Goal: Information Seeking & Learning: Learn about a topic

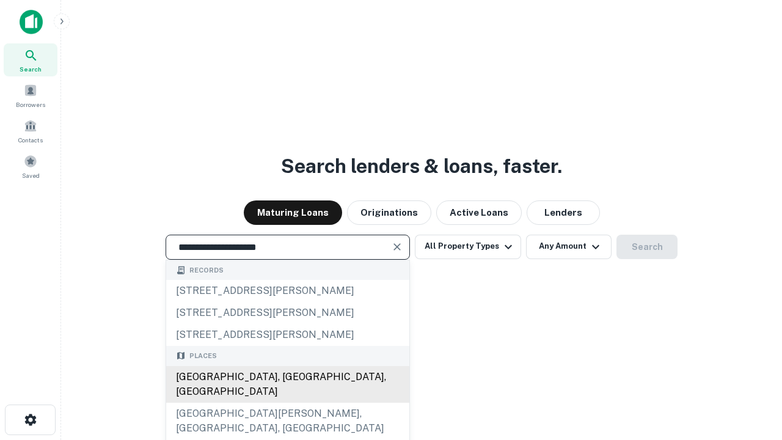
click at [287, 402] on div "[GEOGRAPHIC_DATA], [GEOGRAPHIC_DATA], [GEOGRAPHIC_DATA]" at bounding box center [287, 384] width 243 height 37
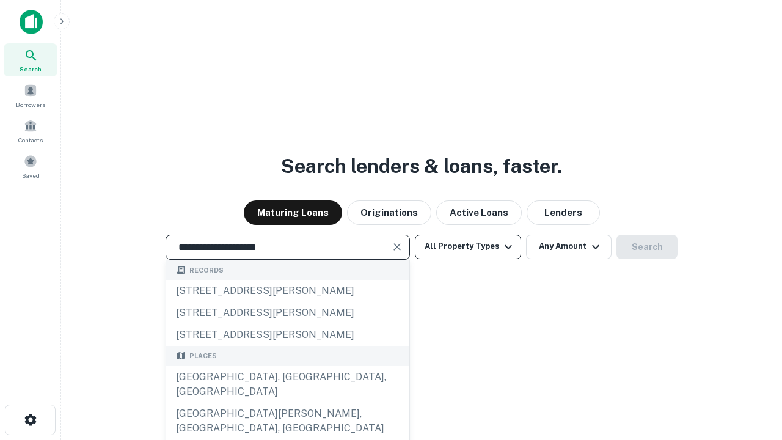
click at [468, 246] on button "All Property Types" at bounding box center [468, 246] width 106 height 24
type input "**********"
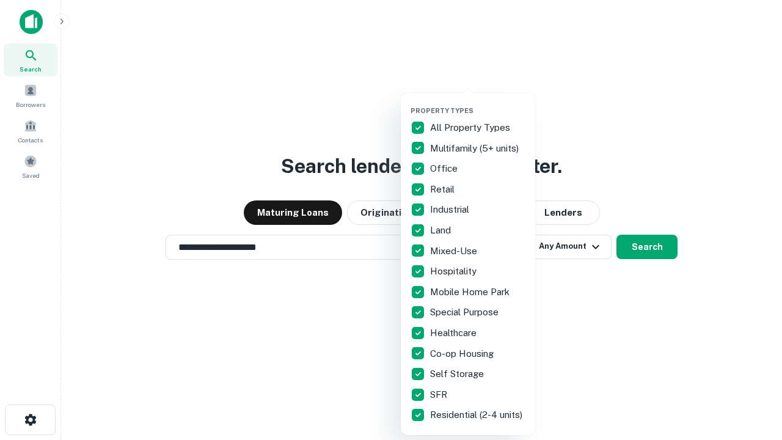
click at [478, 103] on button "button" at bounding box center [477, 103] width 134 height 1
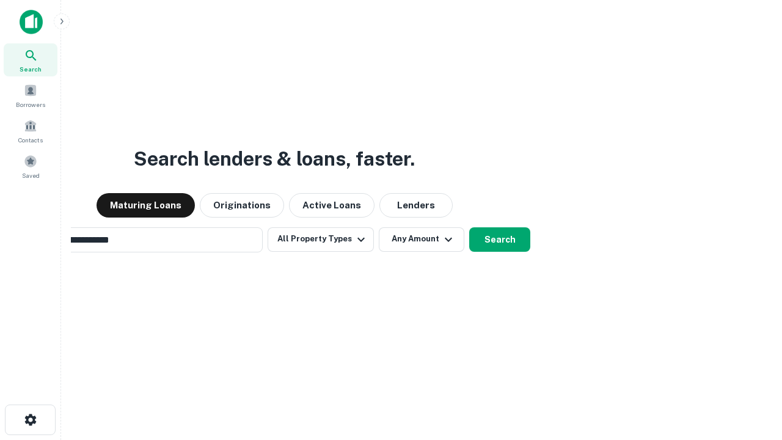
scroll to position [19, 0]
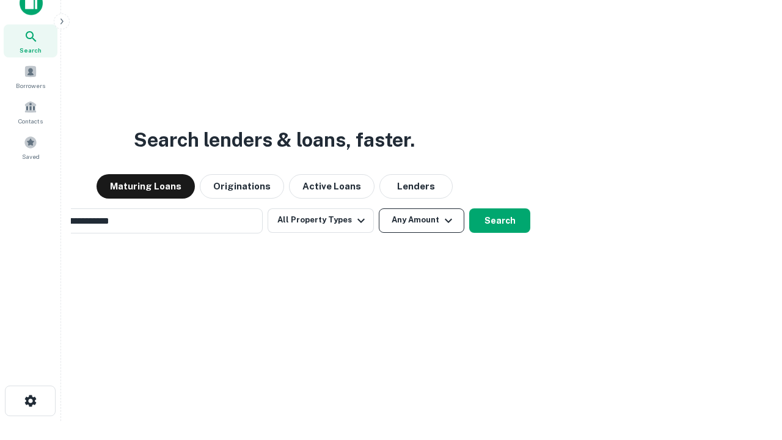
click at [379, 208] on button "Any Amount" at bounding box center [421, 220] width 85 height 24
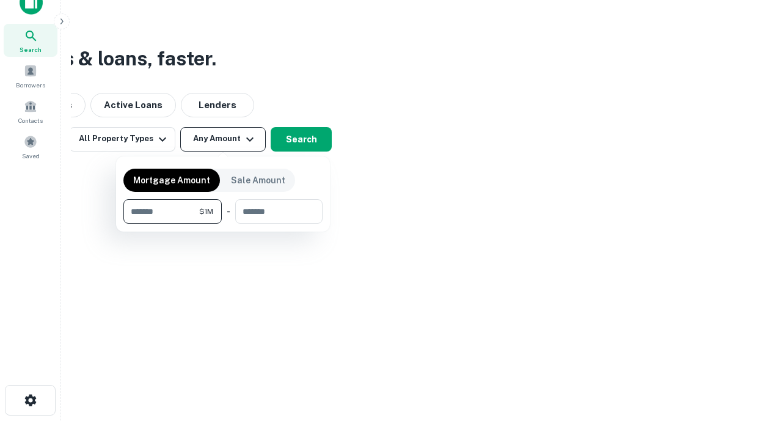
type input "*******"
click at [223, 223] on button "button" at bounding box center [222, 223] width 199 height 1
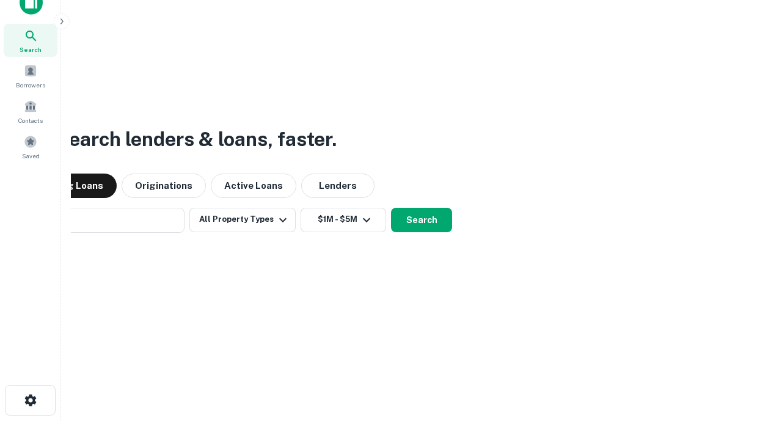
scroll to position [19, 0]
click at [391, 208] on button "Search" at bounding box center [421, 220] width 61 height 24
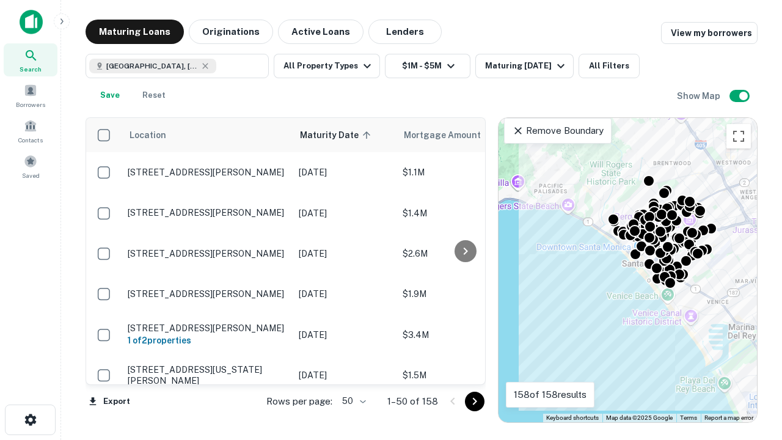
click at [352, 401] on body "Search Borrowers Contacts Saved Maturing Loans Originations Active Loans Lender…" at bounding box center [391, 220] width 782 height 440
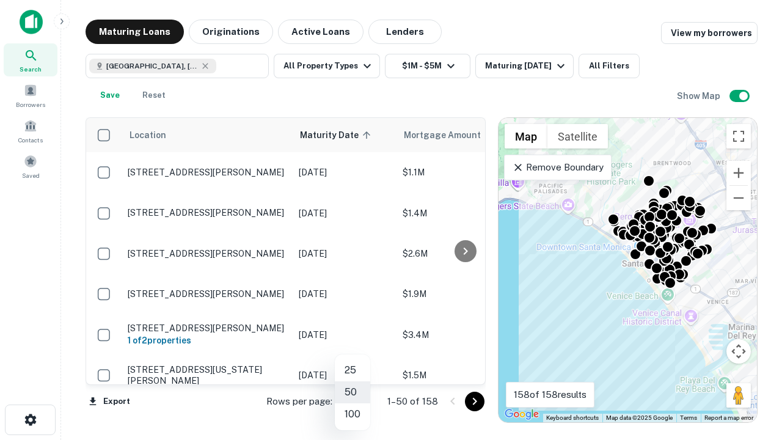
click at [352, 370] on li "25" at bounding box center [352, 370] width 35 height 22
